Goal: Task Accomplishment & Management: Use online tool/utility

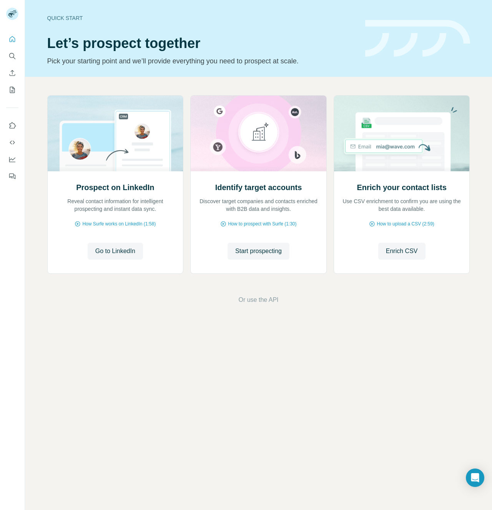
click at [282, 36] on h1 "Let’s prospect together" at bounding box center [201, 43] width 308 height 15
click at [218, 28] on div "Quick start Let’s prospect together Pick your starting point and we’ll provide …" at bounding box center [201, 38] width 308 height 56
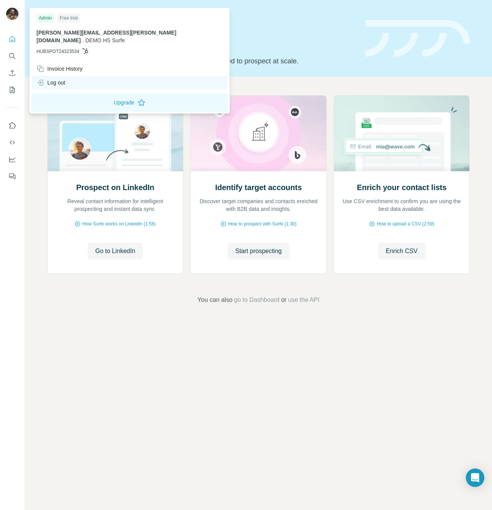
click at [66, 79] on div "Log out" at bounding box center [129, 83] width 195 height 14
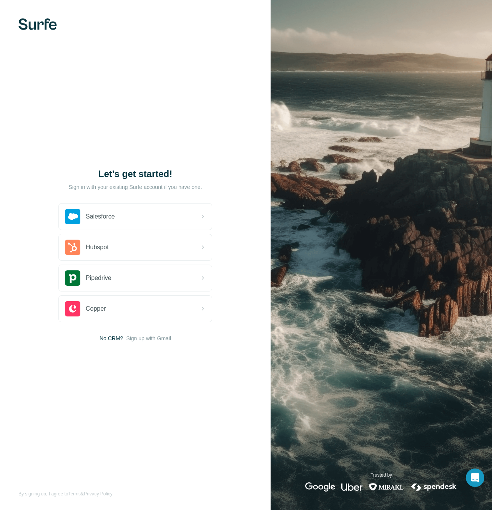
click at [169, 66] on div "Let’s get started! Sign in with your existing Surfe account if you have one. Sa…" at bounding box center [135, 255] width 270 height 510
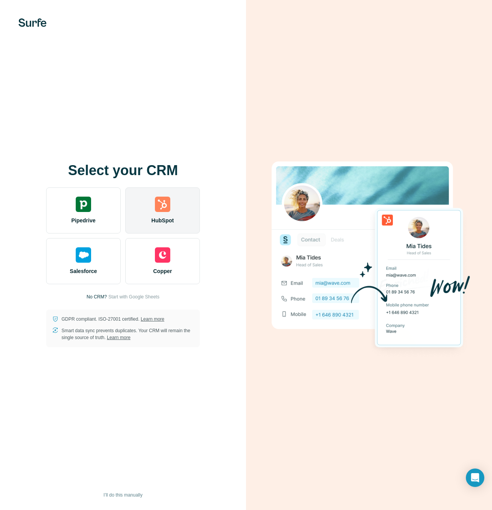
click at [170, 203] on div "HubSpot" at bounding box center [162, 210] width 75 height 46
